Goal: Complete application form

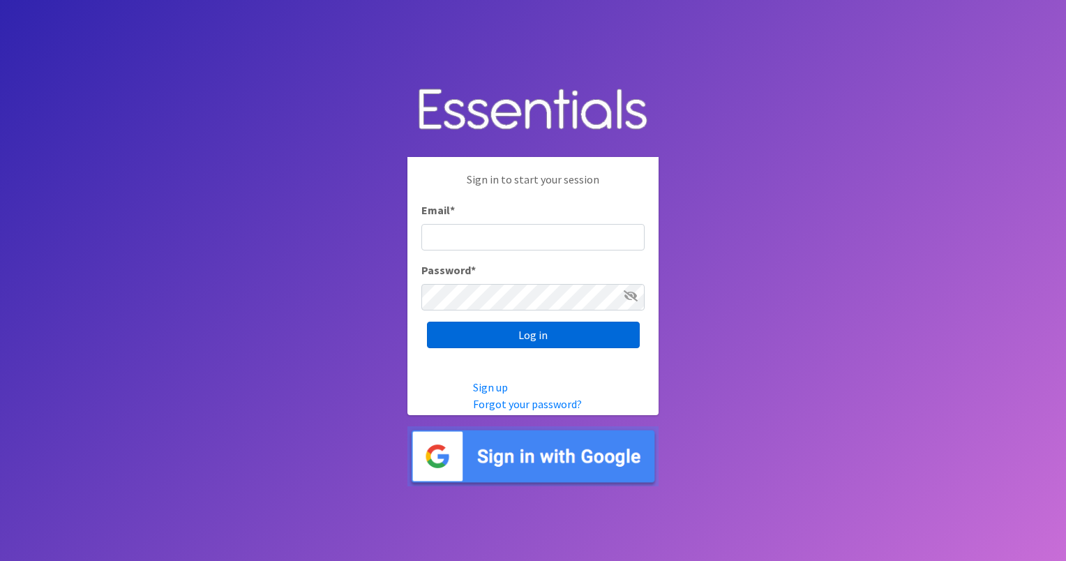
type input "[EMAIL_ADDRESS][DOMAIN_NAME]"
click at [552, 331] on input "Log in" at bounding box center [533, 335] width 213 height 27
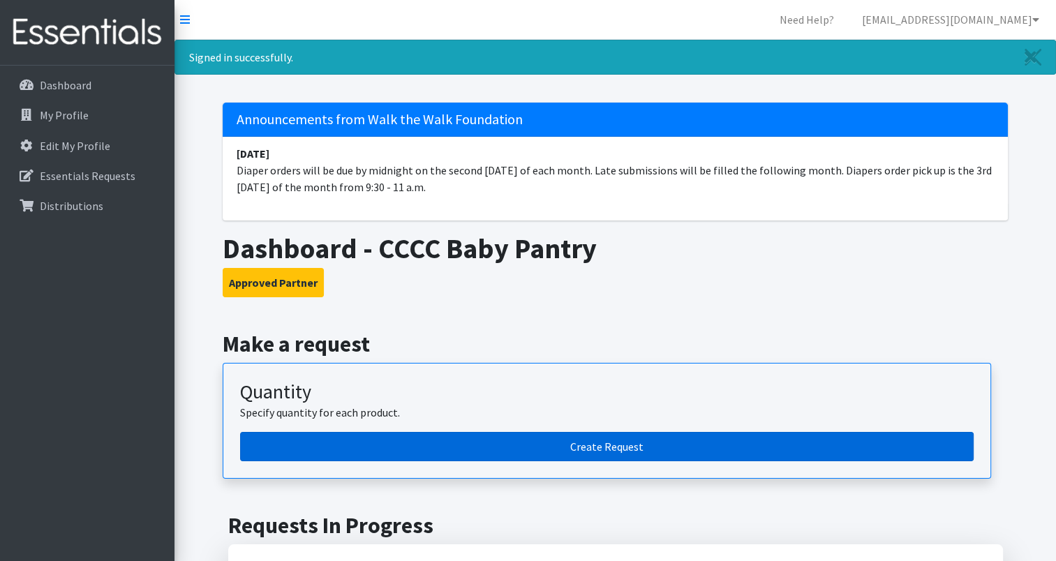
click at [606, 441] on link "Create Request" at bounding box center [606, 446] width 733 height 29
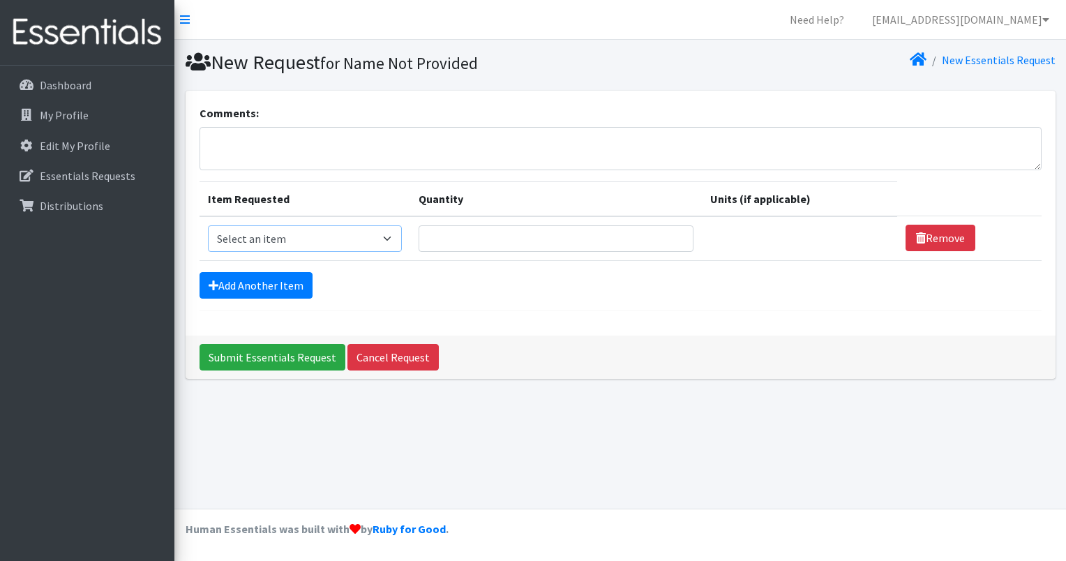
click at [392, 234] on select "Select an item Baby Wipes Diapers (Newborn). Diapers (Size 1) Diapers (Size 2) …" at bounding box center [305, 238] width 195 height 27
select select "14678"
click at [208, 225] on select "Select an item Baby Wipes Diapers (Newborn). Diapers (Size 1) Diapers (Size 2) …" at bounding box center [305, 238] width 195 height 27
click at [468, 238] on input "Quantity" at bounding box center [556, 238] width 275 height 27
type input "50"
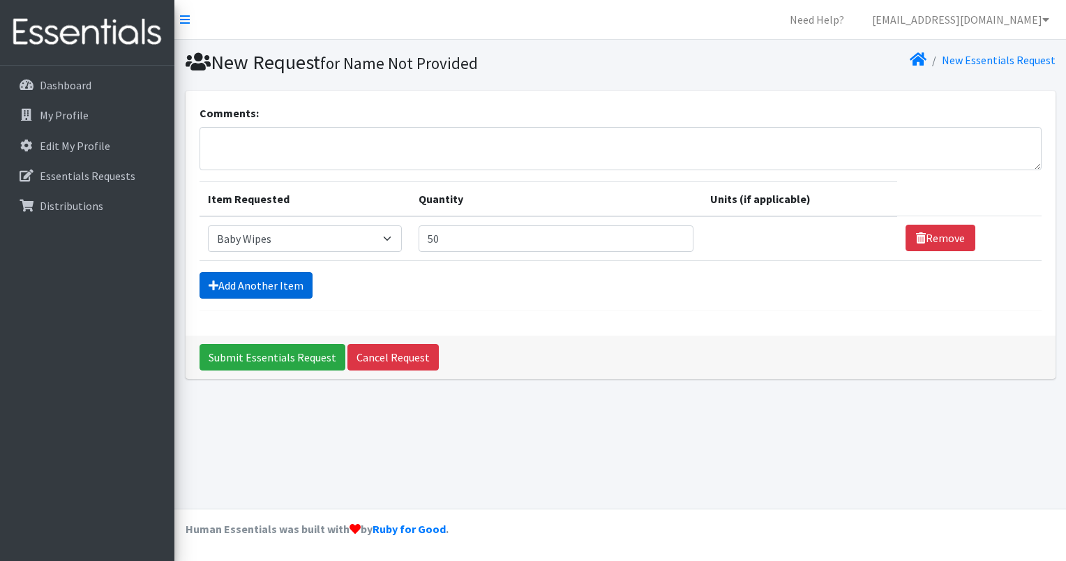
click at [282, 282] on link "Add Another Item" at bounding box center [256, 285] width 113 height 27
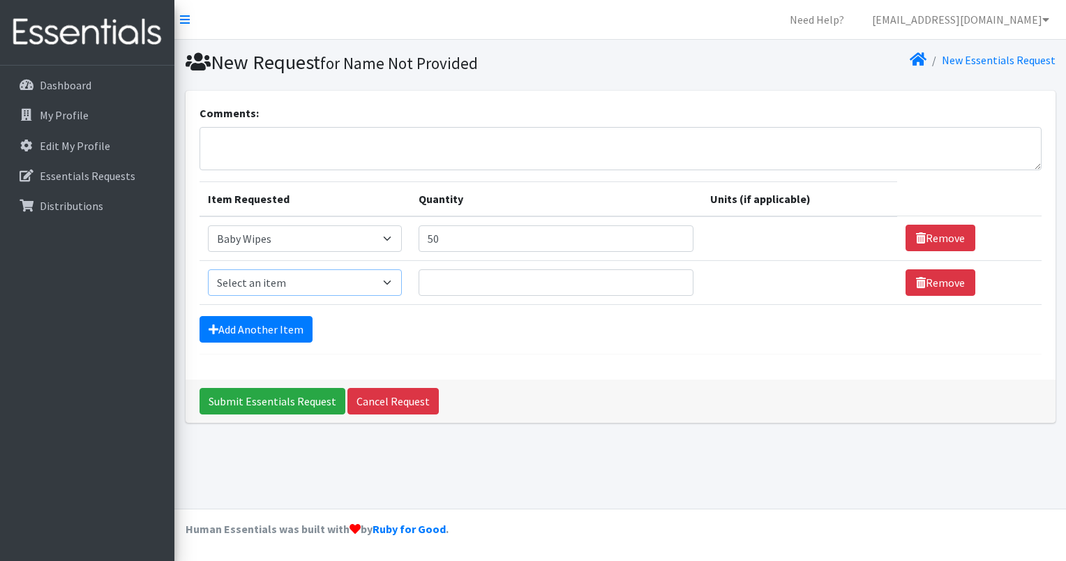
click at [391, 278] on select "Select an item Baby Wipes Diapers (Newborn). Diapers (Size 1) Diapers (Size 2) …" at bounding box center [305, 282] width 195 height 27
select select "11544"
click at [208, 269] on select "Select an item Baby Wipes Diapers (Newborn). Diapers (Size 1) Diapers (Size 2) …" at bounding box center [305, 282] width 195 height 27
click at [467, 273] on input "Quantity" at bounding box center [556, 282] width 275 height 27
type input "8"
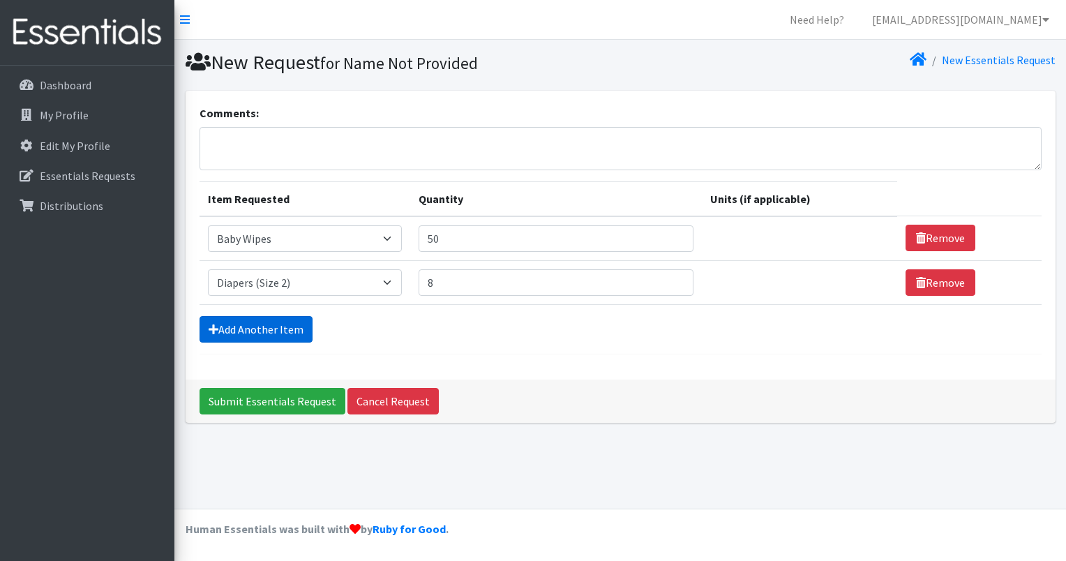
click at [248, 321] on link "Add Another Item" at bounding box center [256, 329] width 113 height 27
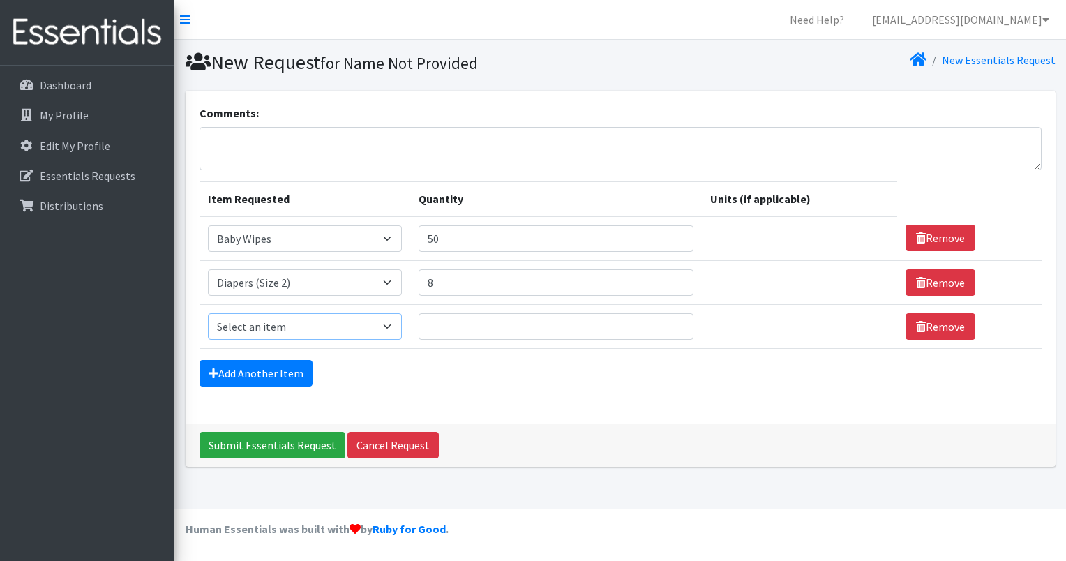
click at [396, 326] on select "Select an item Baby Wipes Diapers (Newborn). Diapers (Size 1) Diapers (Size 2) …" at bounding box center [305, 326] width 195 height 27
select select "11544"
click at [208, 313] on select "Select an item Baby Wipes Diapers (Newborn). Diapers (Size 1) Diapers (Size 2) …" at bounding box center [305, 326] width 195 height 27
click at [393, 326] on select "Select an item Baby Wipes Diapers (Newborn). Diapers (Size 1) Diapers (Size 2) …" at bounding box center [305, 326] width 195 height 27
click at [396, 324] on select "Select an item Baby Wipes Diapers (Newborn). Diapers (Size 1) Diapers (Size 2) …" at bounding box center [305, 326] width 195 height 27
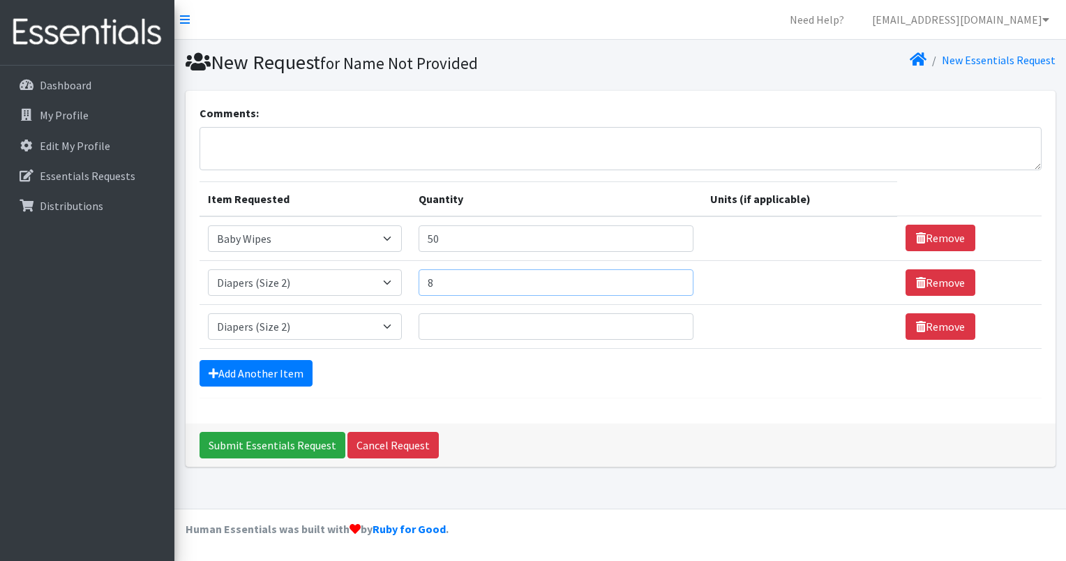
click at [449, 279] on input "8" at bounding box center [556, 282] width 275 height 27
type input "14"
click at [440, 315] on input "Quantity" at bounding box center [556, 326] width 275 height 27
click at [287, 370] on link "Add Another Item" at bounding box center [256, 373] width 113 height 27
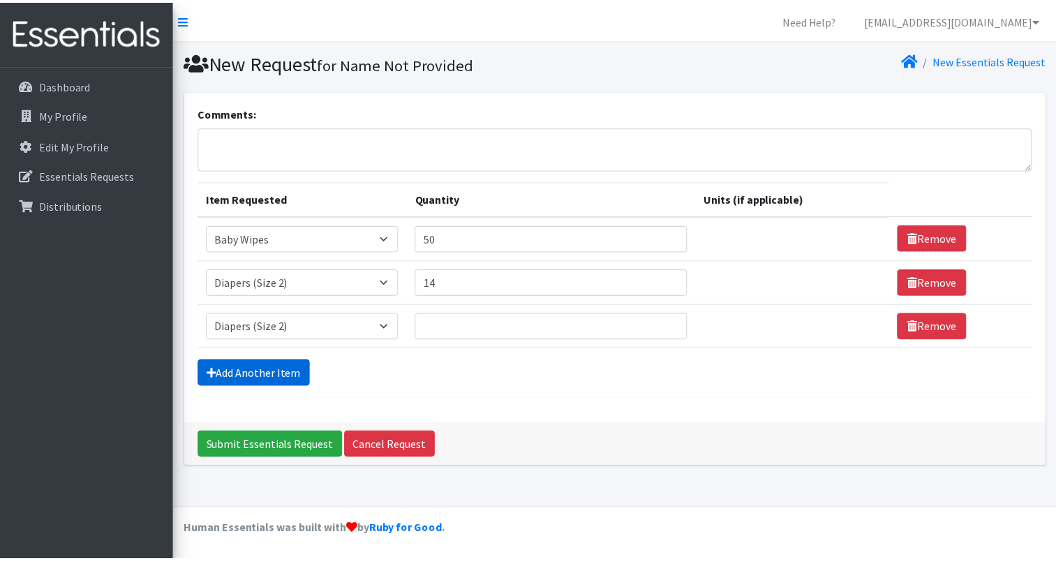
scroll to position [11, 0]
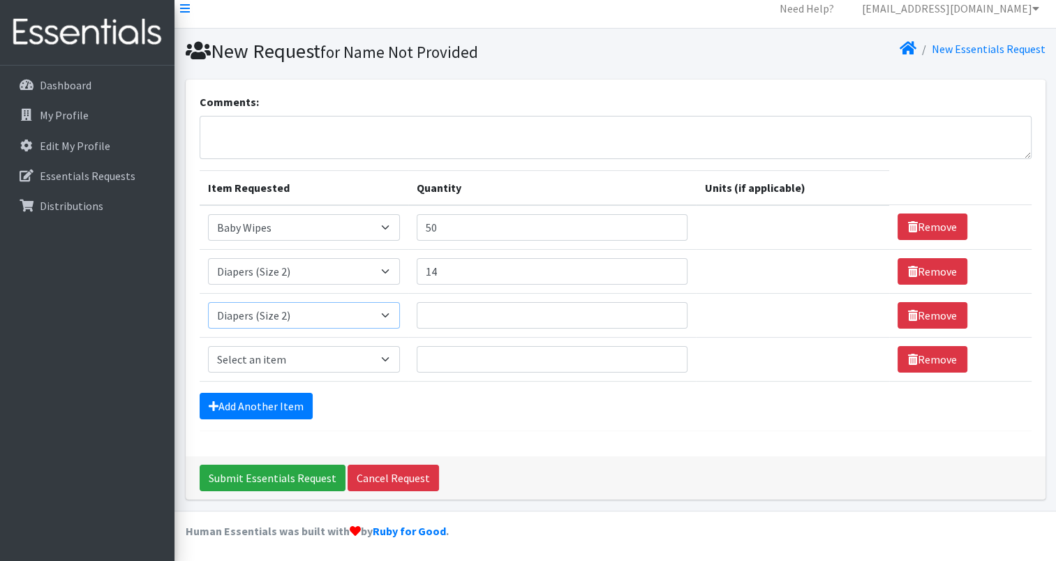
click at [399, 313] on select "Select an item Baby Wipes Diapers (Newborn). Diapers (Size 1) Diapers (Size 2) …" at bounding box center [304, 315] width 192 height 27
click at [391, 313] on select "Select an item Baby Wipes Diapers (Newborn). Diapers (Size 1) Diapers (Size 2) …" at bounding box center [304, 315] width 192 height 27
click at [437, 313] on input "Quantity" at bounding box center [551, 315] width 271 height 27
type input "6"
click at [394, 271] on select "Select an item Baby Wipes Diapers (Newborn). Diapers (Size 1) Diapers (Size 2) …" at bounding box center [304, 271] width 192 height 27
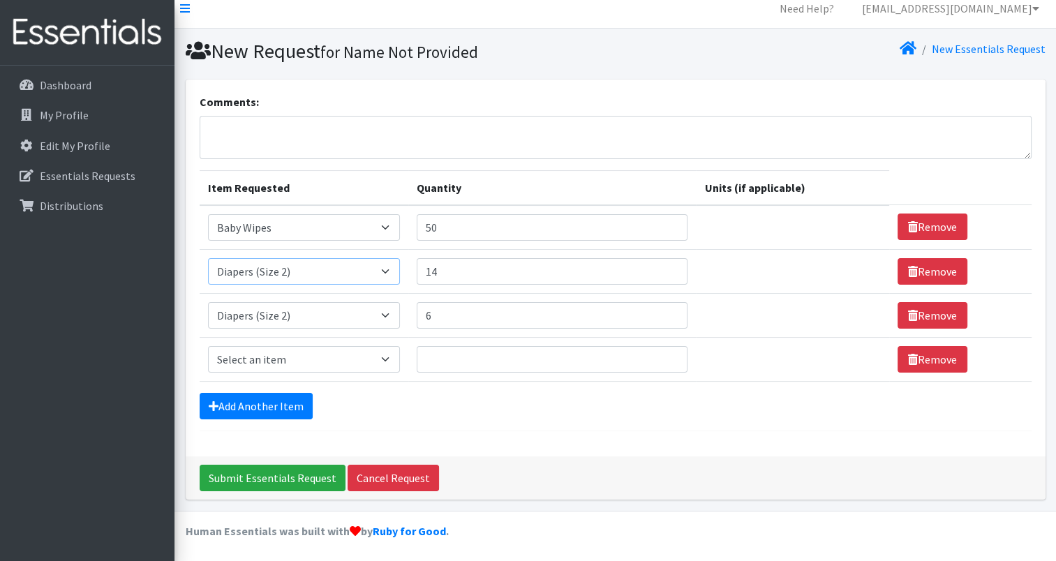
select select "11523"
click at [208, 258] on select "Select an item Baby Wipes Diapers (Newborn). Diapers (Size 1) Diapers (Size 2) …" at bounding box center [304, 271] width 192 height 27
click at [911, 350] on link "Remove" at bounding box center [932, 359] width 70 height 27
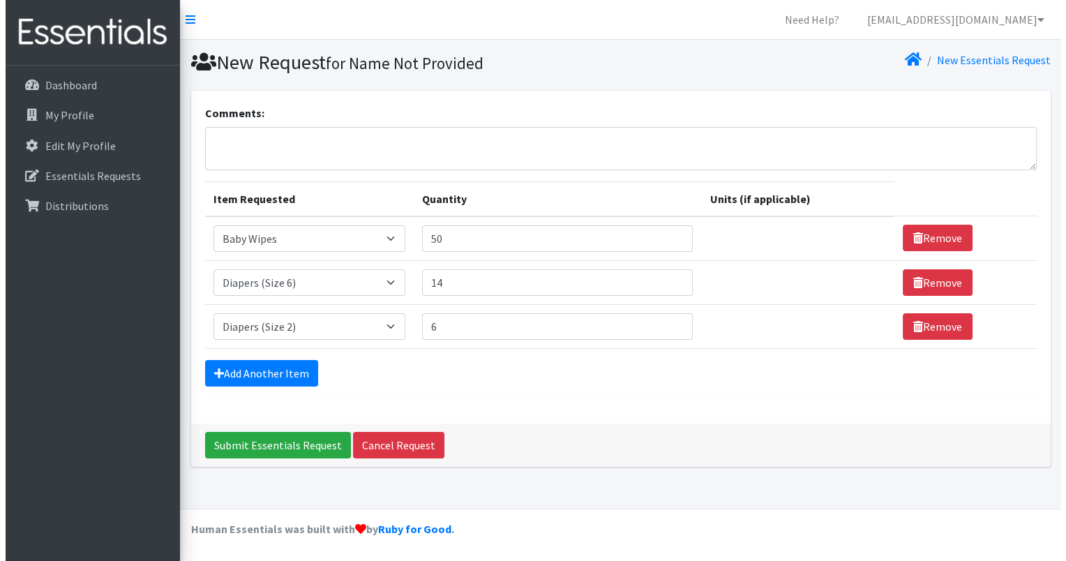
scroll to position [0, 0]
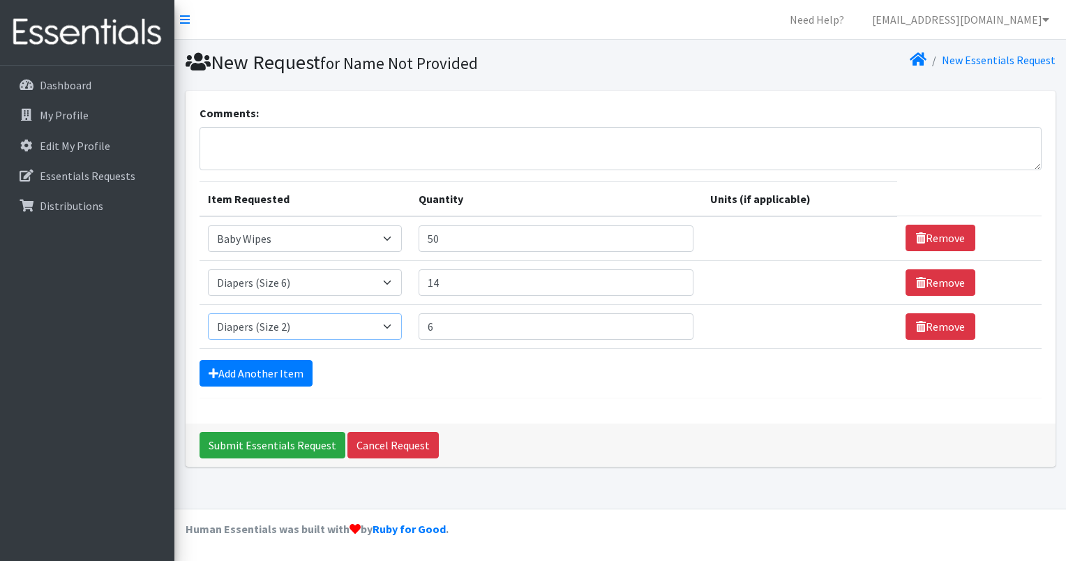
click at [393, 324] on select "Select an item Baby Wipes Diapers (Newborn). Diapers (Size 1) Diapers (Size 2) …" at bounding box center [305, 326] width 195 height 27
select select "14677"
click at [208, 313] on select "Select an item Baby Wipes Diapers (Newborn). Diapers (Size 1) Diapers (Size 2) …" at bounding box center [305, 326] width 195 height 27
click at [296, 444] on input "Submit Essentials Request" at bounding box center [273, 445] width 146 height 27
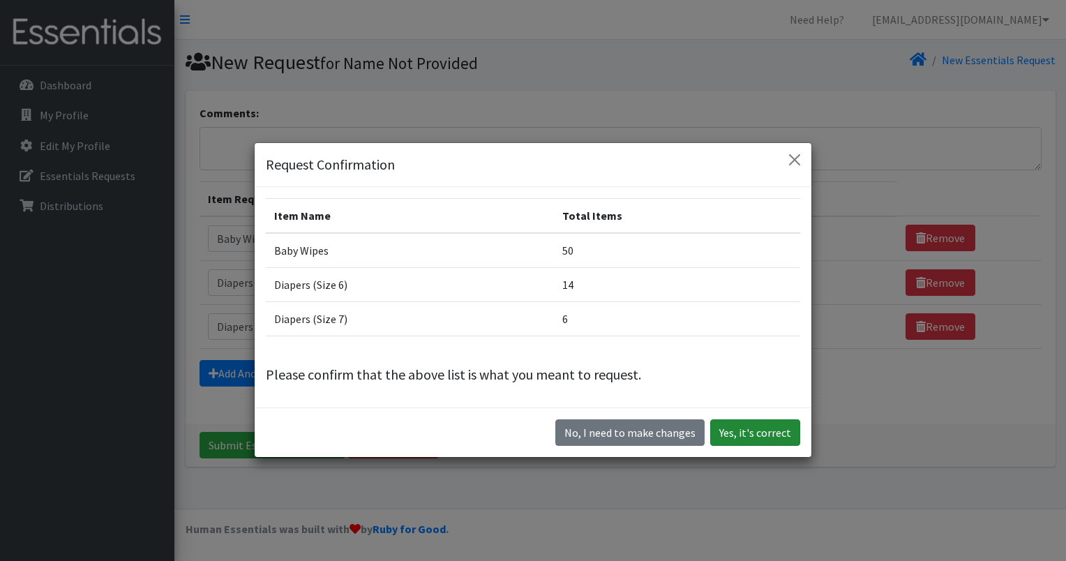
click at [751, 430] on button "Yes, it's correct" at bounding box center [755, 432] width 90 height 27
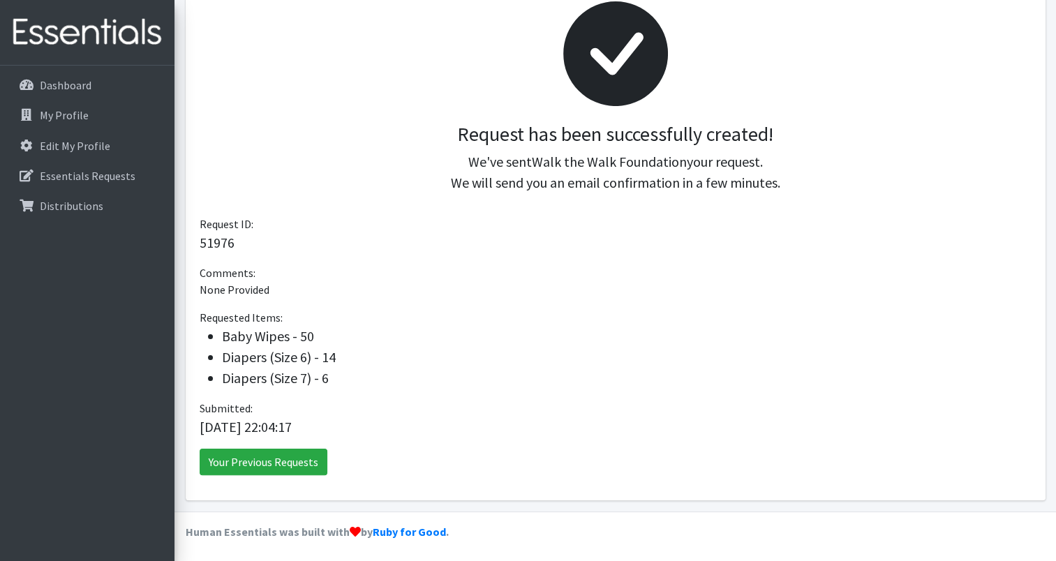
scroll to position [211, 0]
